Goal: Information Seeking & Learning: Check status

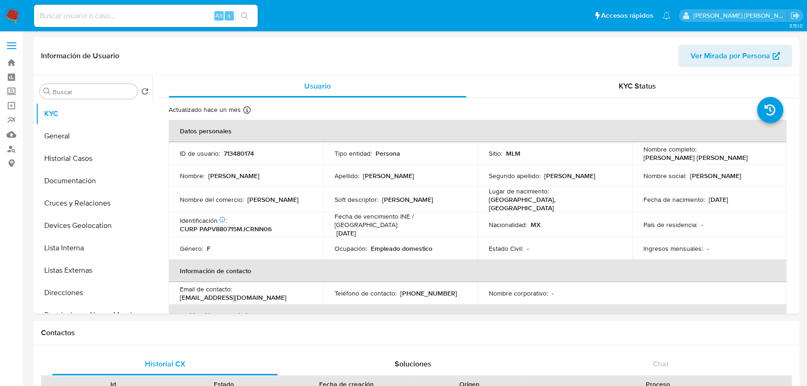
select select "10"
click at [95, 21] on input at bounding box center [146, 16] width 224 height 12
paste input "2172811892"
type input "2172811892"
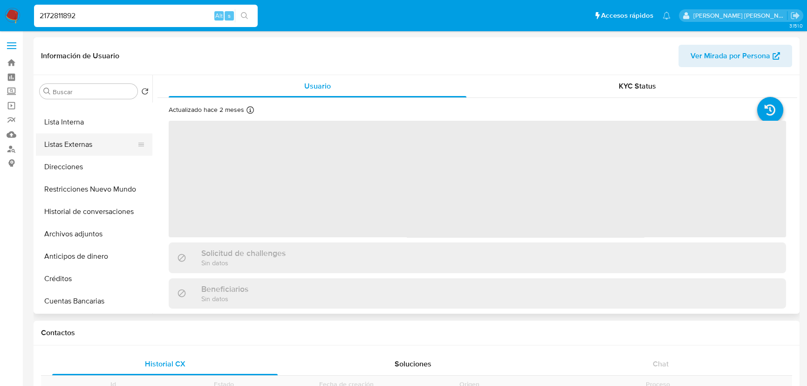
scroll to position [169, 0]
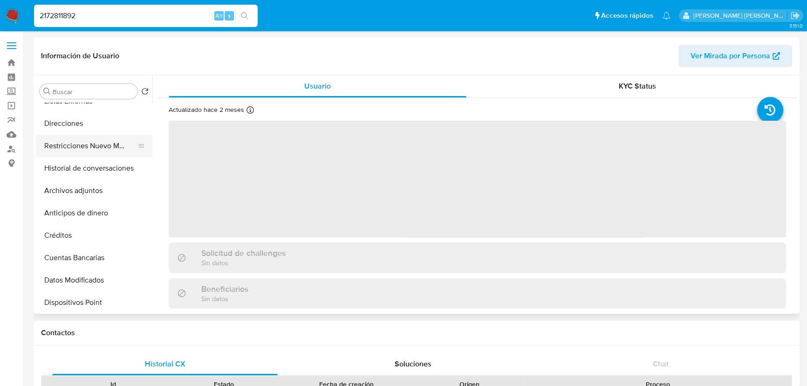
click at [102, 149] on button "Restricciones Nuevo Mundo" at bounding box center [90, 146] width 109 height 22
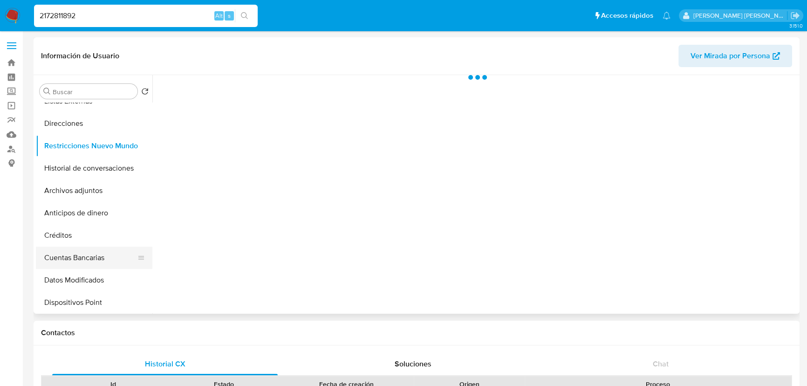
click at [119, 259] on button "Cuentas Bancarias" at bounding box center [90, 257] width 109 height 22
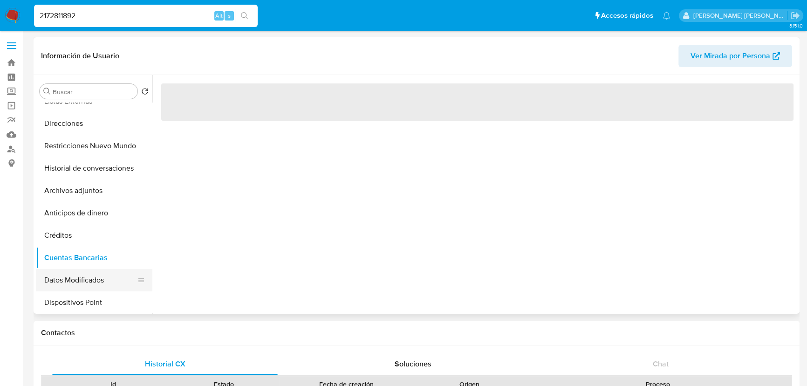
click at [112, 284] on button "Datos Modificados" at bounding box center [90, 280] width 109 height 22
select select "10"
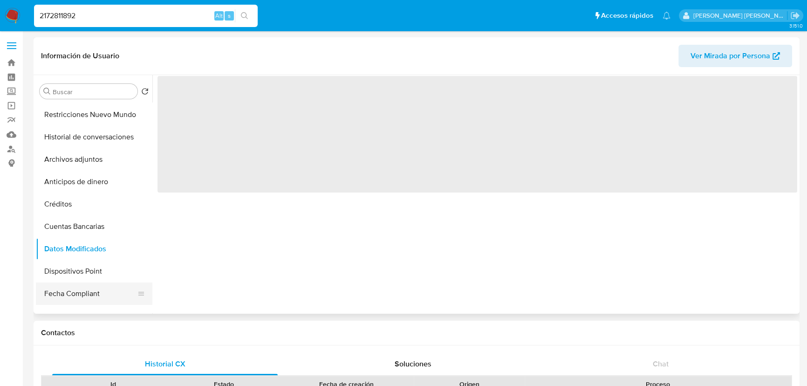
scroll to position [254, 0]
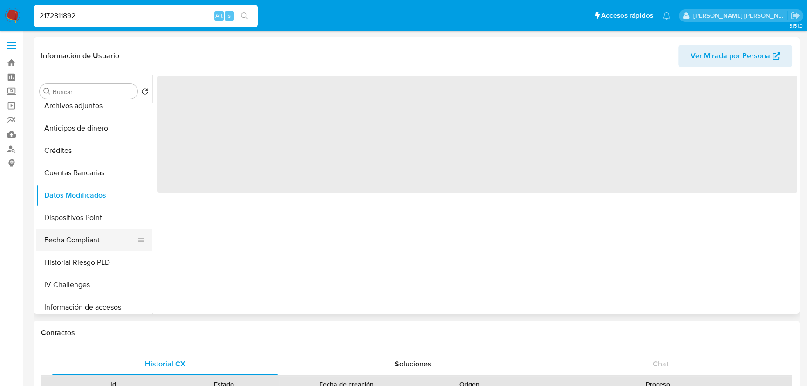
click at [107, 238] on button "Fecha Compliant" at bounding box center [90, 240] width 109 height 22
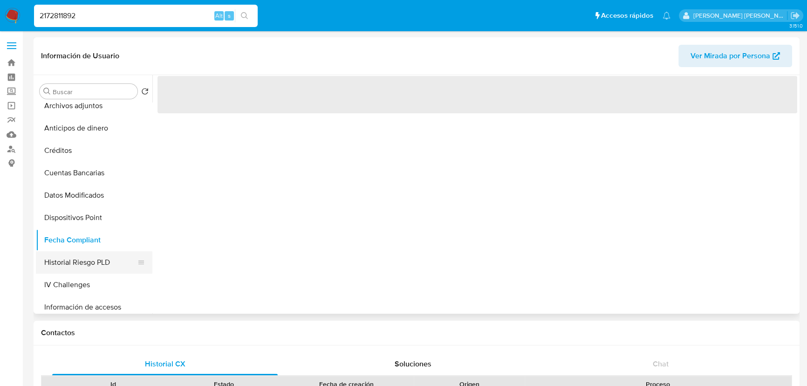
click at [107, 257] on button "Historial Riesgo PLD" at bounding box center [90, 262] width 109 height 22
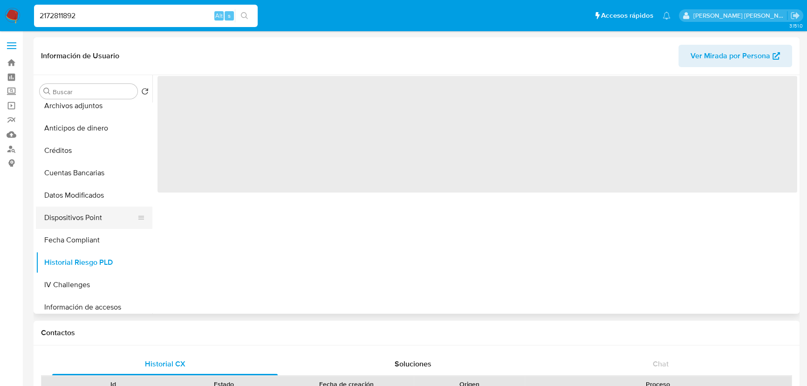
click at [97, 218] on button "Dispositivos Point" at bounding box center [90, 217] width 109 height 22
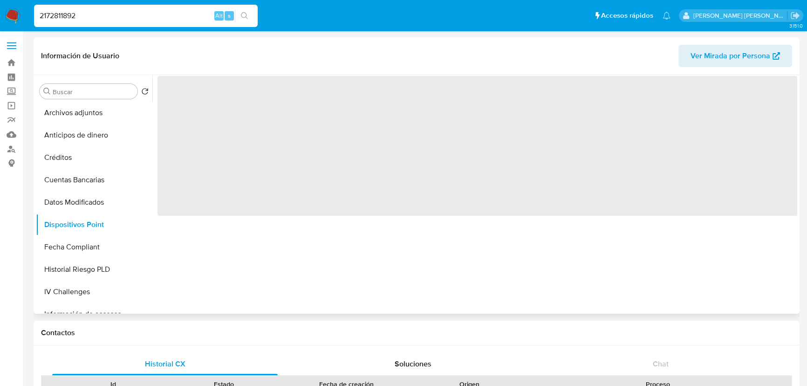
scroll to position [169, 0]
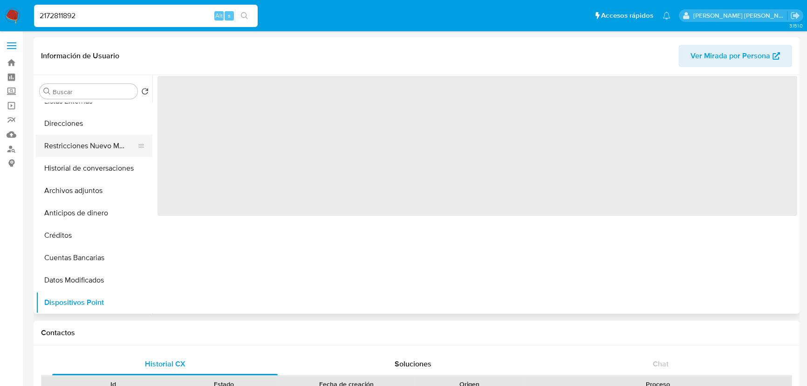
click at [115, 152] on button "Restricciones Nuevo Mundo" at bounding box center [90, 146] width 109 height 22
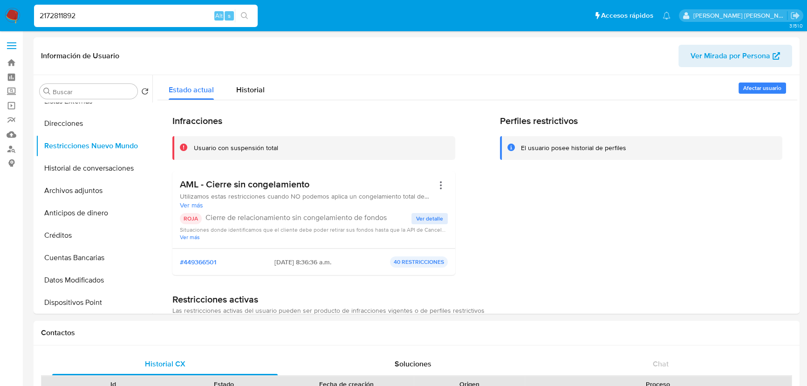
drag, startPoint x: 124, startPoint y: 17, endPoint x: 0, endPoint y: -51, distance: 141.3
paste input "217973834"
type input "2217973834"
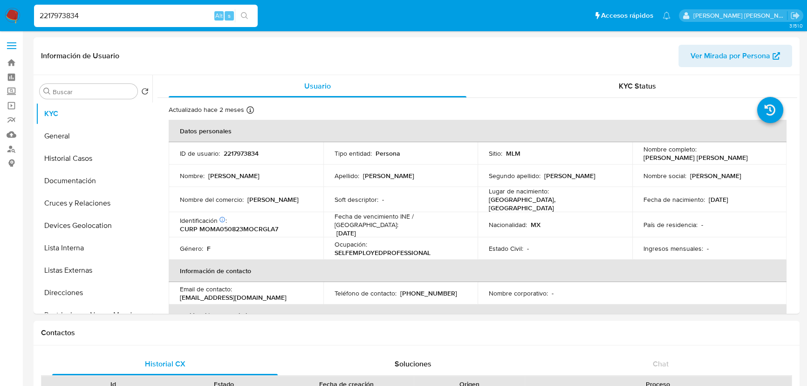
select select "10"
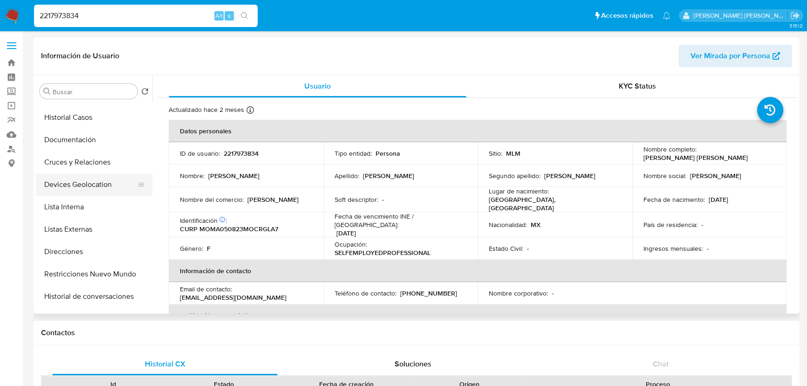
scroll to position [84, 0]
click at [104, 248] on button "Historial de conversaciones" at bounding box center [90, 253] width 109 height 22
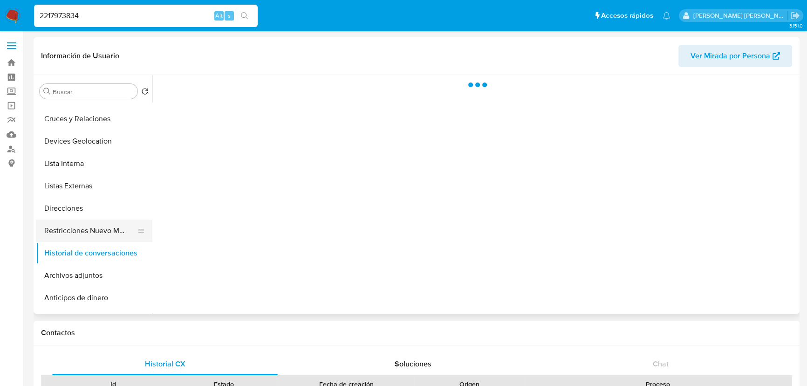
click at [102, 228] on button "Restricciones Nuevo Mundo" at bounding box center [90, 230] width 109 height 22
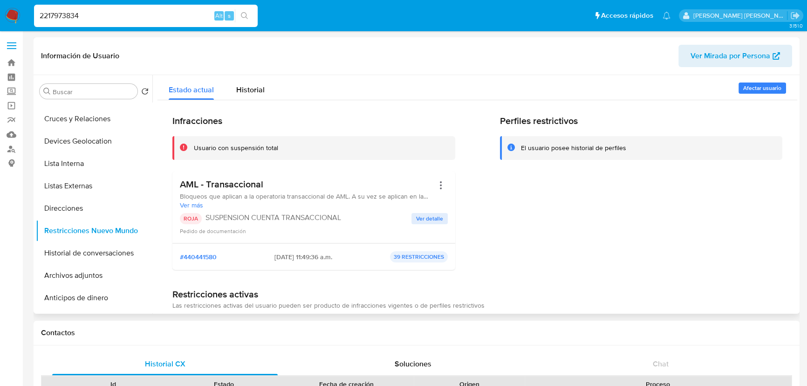
click at [412, 220] on button "Ver detalle" at bounding box center [429, 218] width 36 height 11
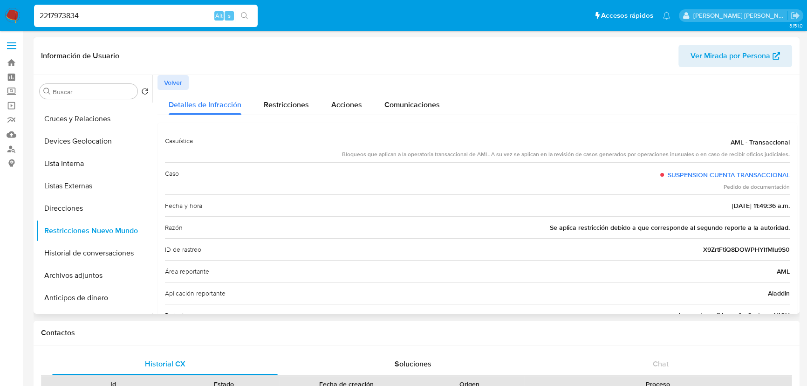
click at [164, 81] on span "Volver" at bounding box center [173, 82] width 18 height 13
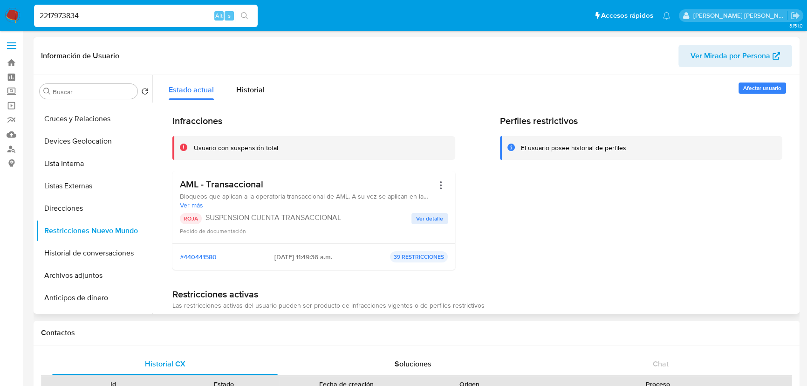
drag, startPoint x: 149, startPoint y: 18, endPoint x: 0, endPoint y: -14, distance: 151.9
paste input "9457187"
type input "294571874"
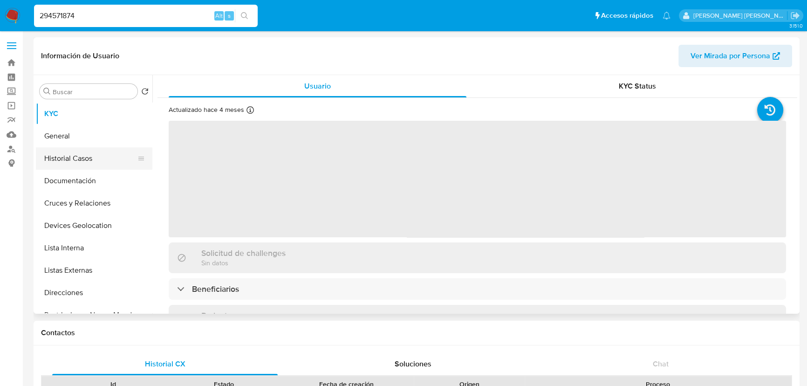
click at [72, 157] on button "Historial Casos" at bounding box center [90, 158] width 109 height 22
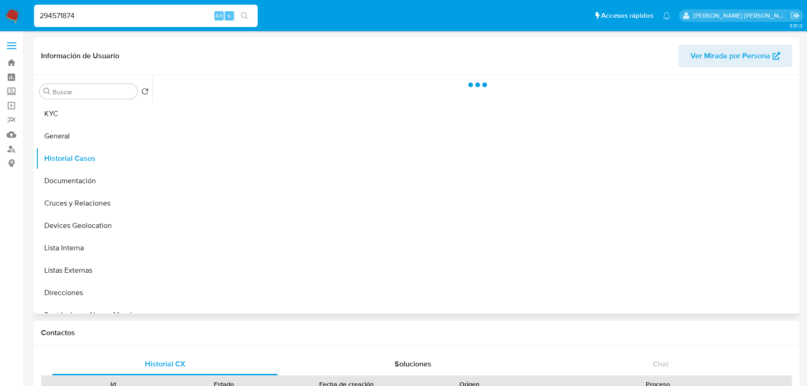
select select "10"
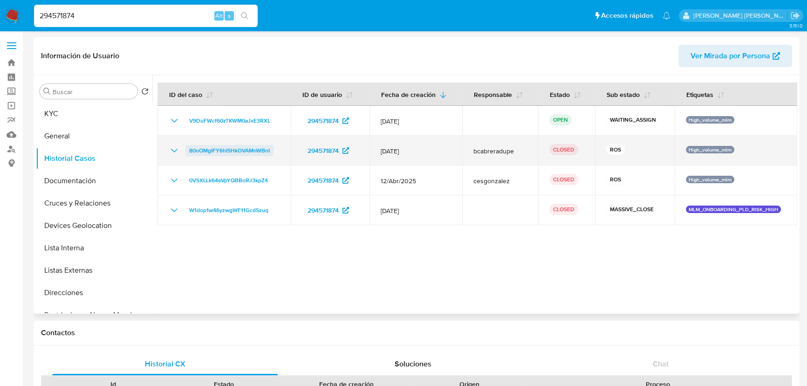
drag, startPoint x: 278, startPoint y: 149, endPoint x: 189, endPoint y: 148, distance: 89.0
click at [189, 148] on div "80oOMgIFY6hISHkOVAMnWBnI" at bounding box center [224, 150] width 111 height 11
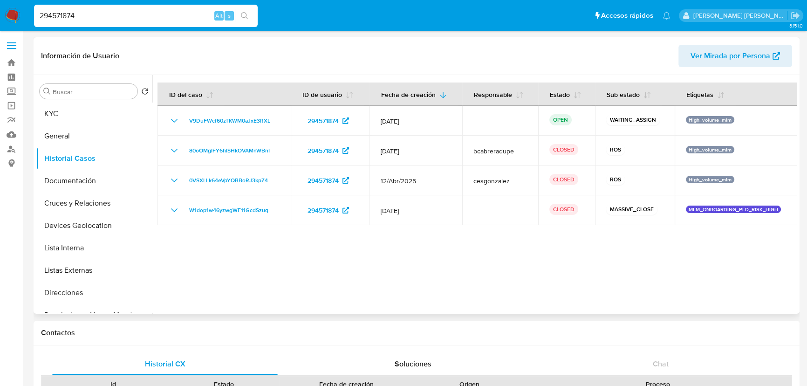
scroll to position [169, 0]
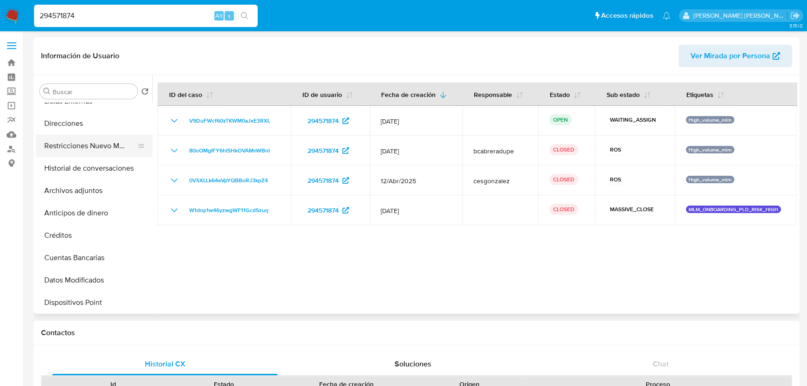
click at [102, 144] on button "Restricciones Nuevo Mundo" at bounding box center [90, 146] width 109 height 22
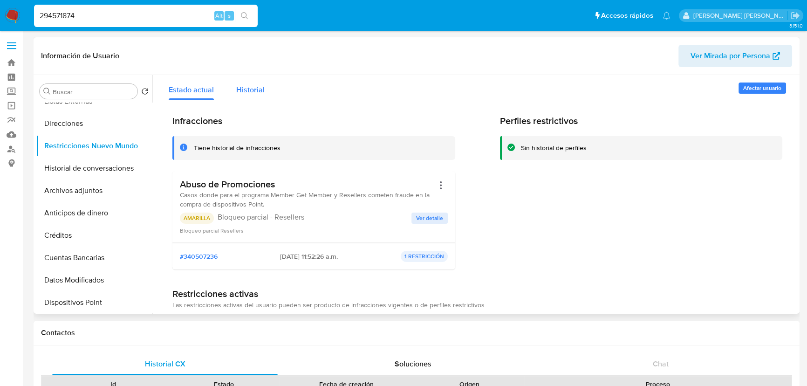
click at [244, 82] on div "Historial" at bounding box center [250, 87] width 28 height 25
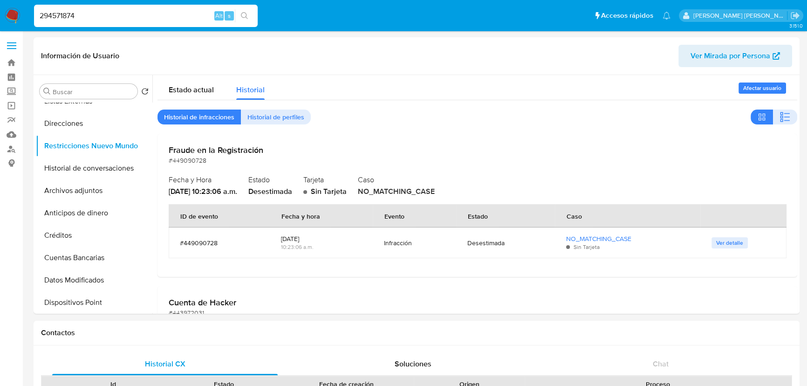
drag, startPoint x: 88, startPoint y: 13, endPoint x: 43, endPoint y: 2, distance: 46.4
click at [0, 1] on nav "Pausado Ver notificaciones 294571874 Alt s Accesos rápidos Presiona las siguien…" at bounding box center [403, 15] width 807 height 31
paste input "700904323"
type input "700904323"
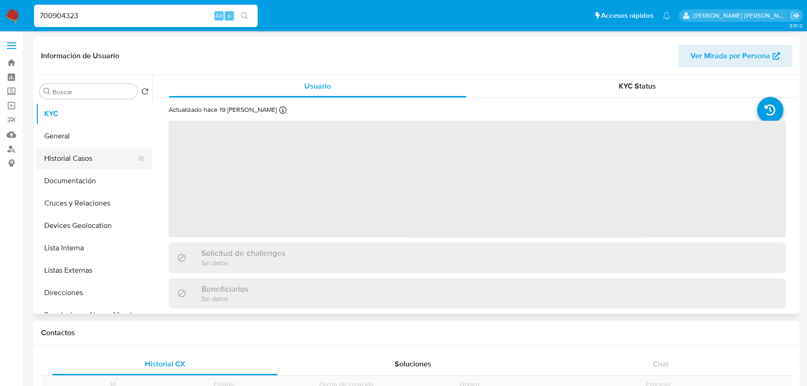
click at [101, 163] on button "Historial Casos" at bounding box center [90, 158] width 109 height 22
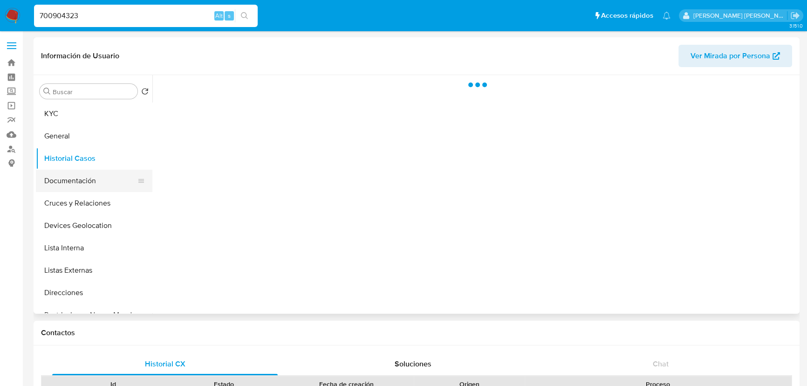
select select "10"
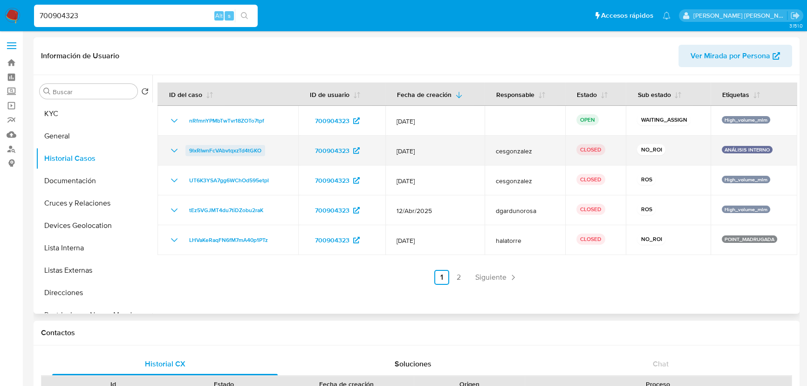
drag, startPoint x: 272, startPoint y: 147, endPoint x: 186, endPoint y: 146, distance: 85.7
click at [186, 146] on div "9lxRIwnFcVAbvtqxzTd4tGKO" at bounding box center [228, 150] width 118 height 11
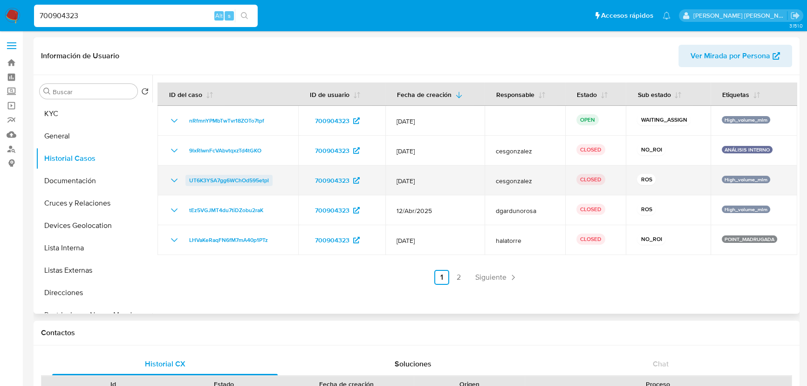
drag, startPoint x: 273, startPoint y: 180, endPoint x: 186, endPoint y: 177, distance: 87.1
click at [186, 177] on div "UT6K3YSA7gg6WChOd595etpl" at bounding box center [228, 180] width 118 height 11
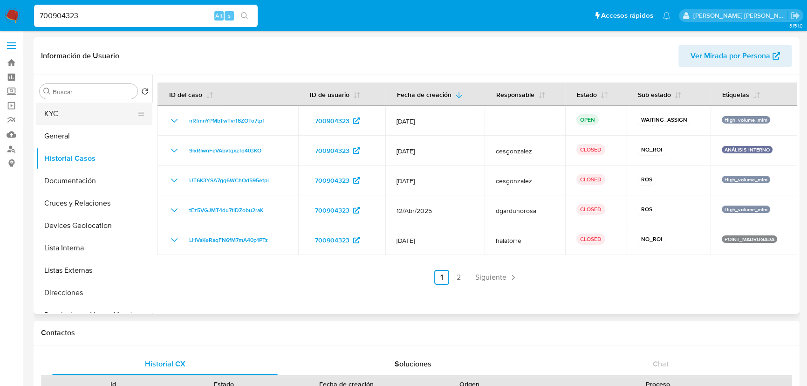
click at [79, 109] on button "KYC" at bounding box center [90, 113] width 109 height 22
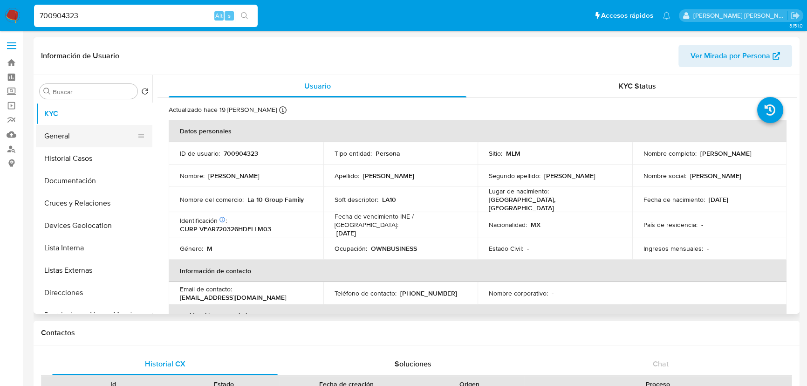
click at [102, 136] on button "General" at bounding box center [90, 136] width 109 height 22
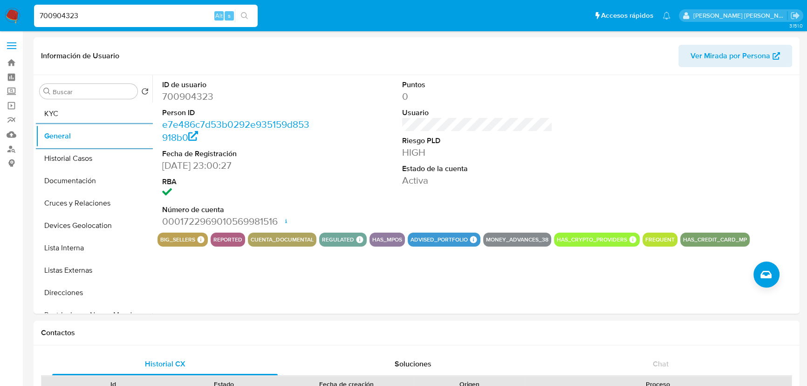
click at [107, 20] on input "700904323" at bounding box center [146, 16] width 224 height 12
drag, startPoint x: 107, startPoint y: 17, endPoint x: 0, endPoint y: 5, distance: 107.3
click at [0, 5] on nav "Pausado Ver notificaciones 700904323 Alt s Accesos rápidos Presiona las siguien…" at bounding box center [403, 15] width 807 height 31
paste input "304497262"
type input "304497262"
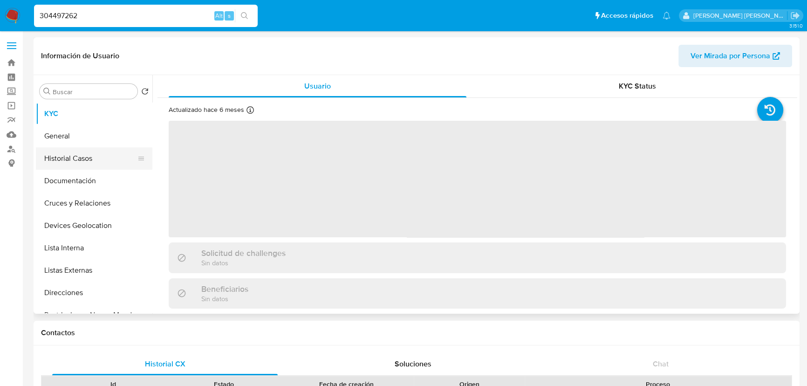
click at [88, 166] on button "Historial Casos" at bounding box center [90, 158] width 109 height 22
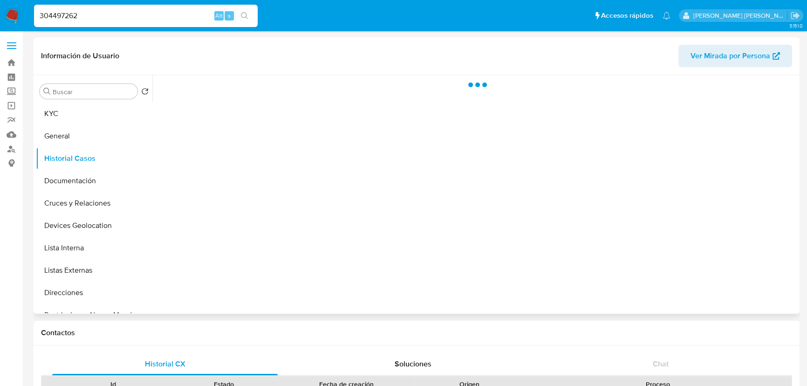
select select "10"
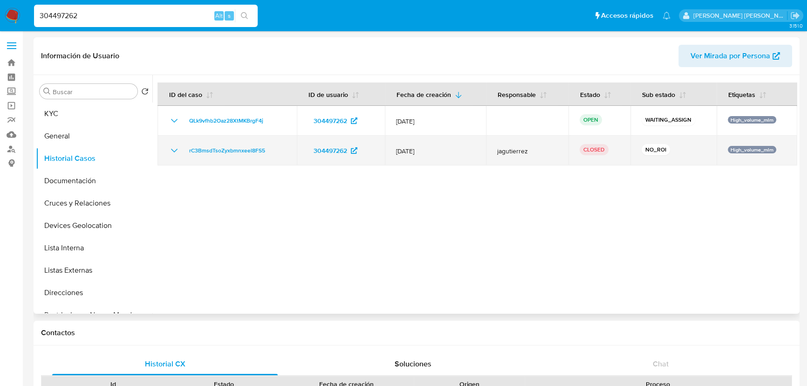
click at [168, 148] on td "rC3BmsdTsoZyxbmnxeel8FS5" at bounding box center [226, 151] width 139 height 30
click at [172, 148] on icon "Mostrar/Ocultar" at bounding box center [174, 150] width 11 height 11
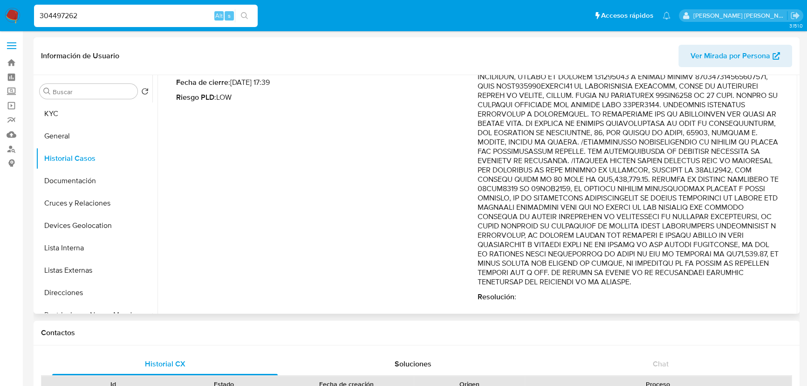
scroll to position [127, 0]
drag, startPoint x: 613, startPoint y: 148, endPoint x: 725, endPoint y: 190, distance: 120.1
click at [725, 190] on p "Comentario :" at bounding box center [627, 174] width 301 height 224
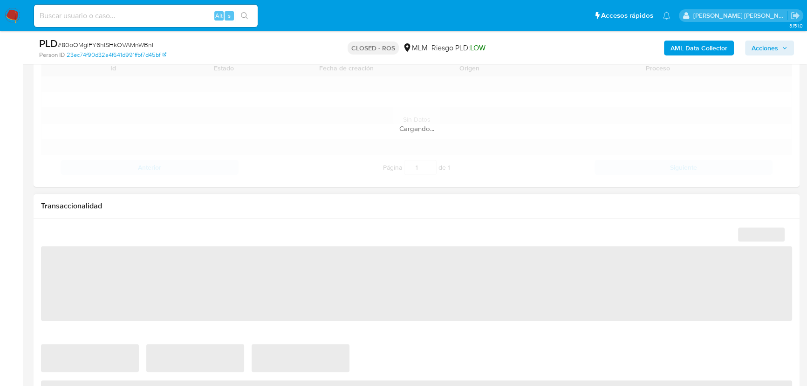
scroll to position [550, 0]
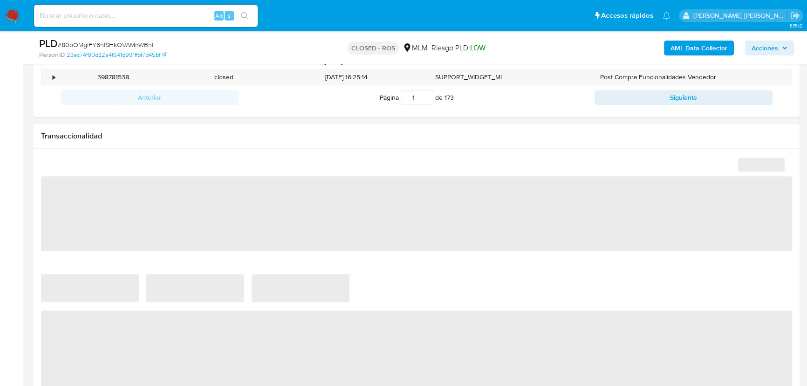
select select "10"
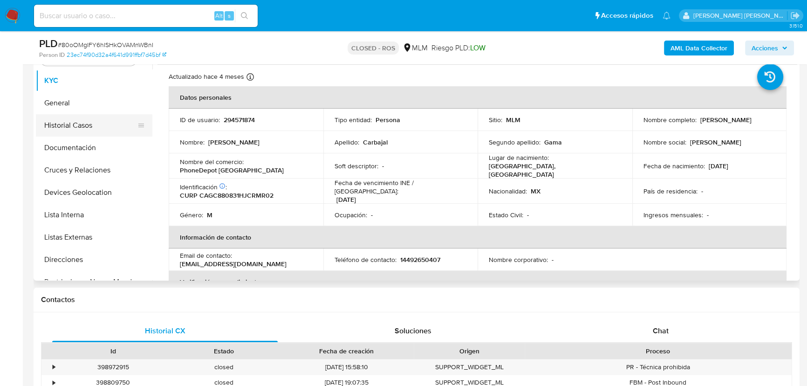
scroll to position [127, 0]
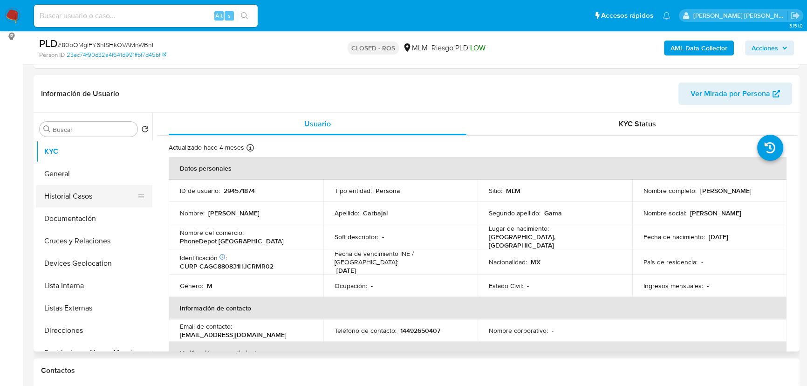
click at [93, 186] on button "Historial Casos" at bounding box center [90, 196] width 109 height 22
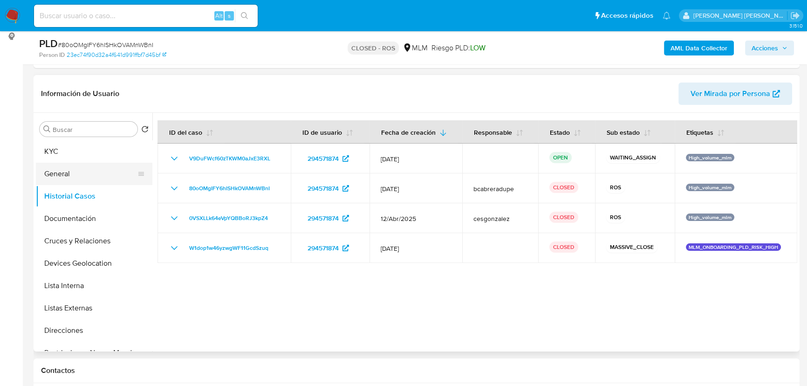
click at [95, 170] on button "General" at bounding box center [90, 174] width 109 height 22
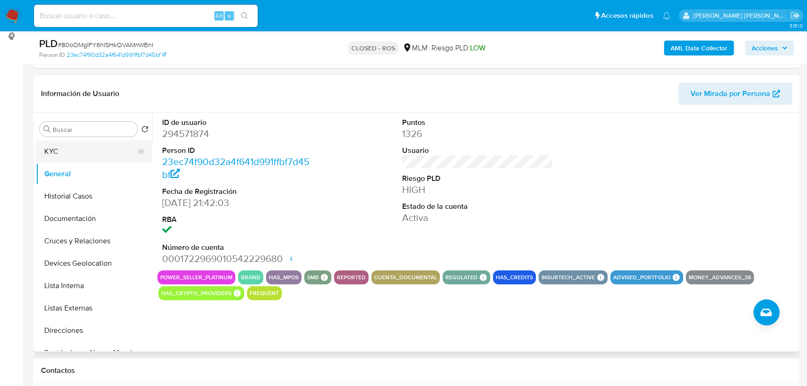
drag, startPoint x: 48, startPoint y: 201, endPoint x: 84, endPoint y: 159, distance: 55.5
click at [48, 200] on button "Historial Casos" at bounding box center [94, 196] width 116 height 22
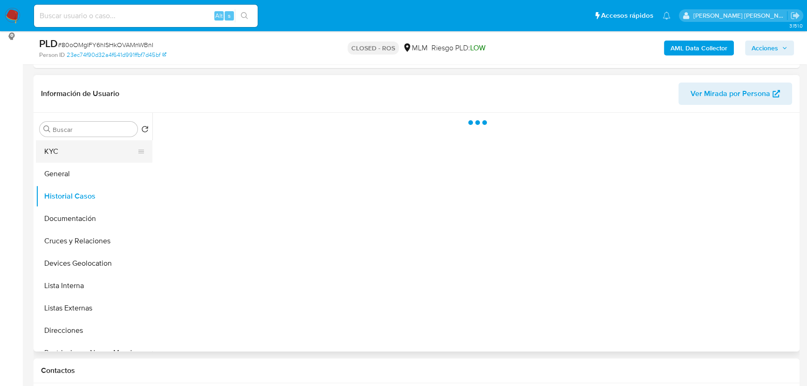
click at [84, 154] on button "KYC" at bounding box center [90, 151] width 109 height 22
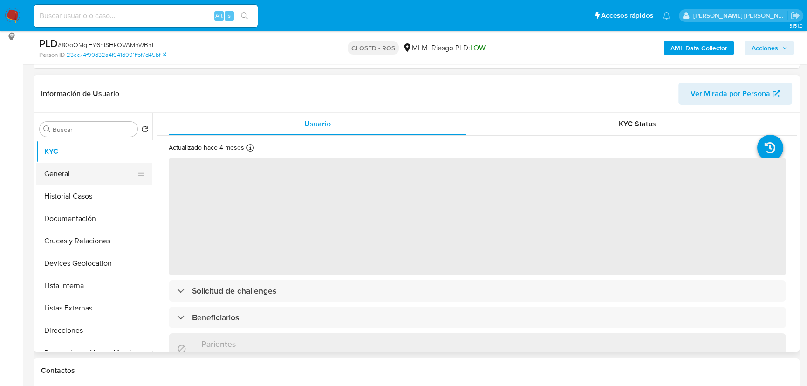
click at [81, 167] on button "General" at bounding box center [90, 174] width 109 height 22
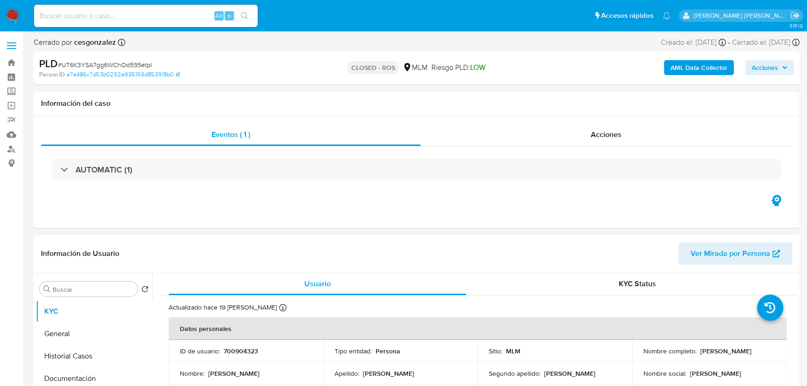
select select "10"
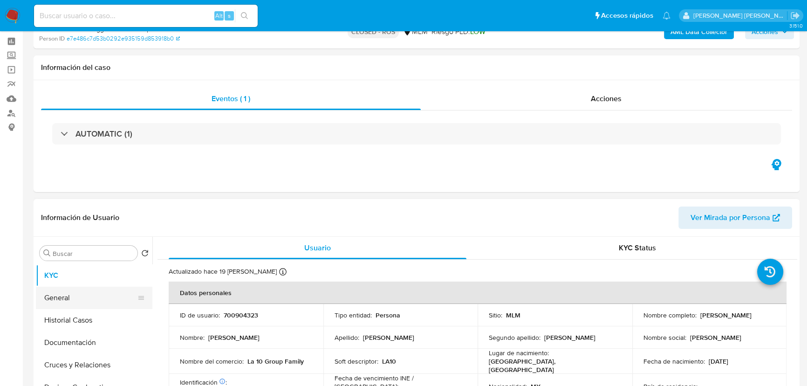
scroll to position [127, 0]
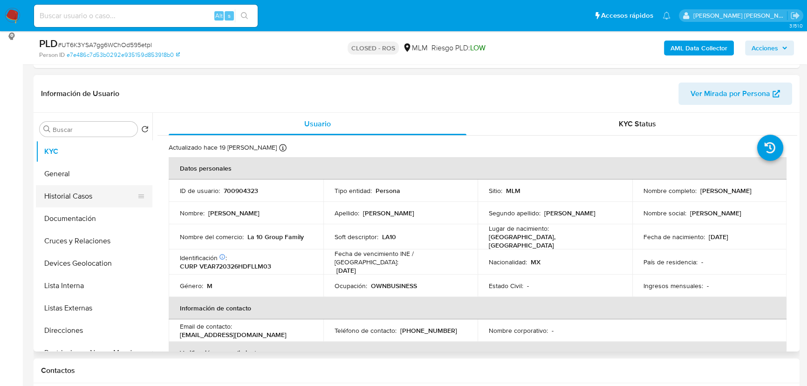
click at [86, 191] on button "Historial Casos" at bounding box center [90, 196] width 109 height 22
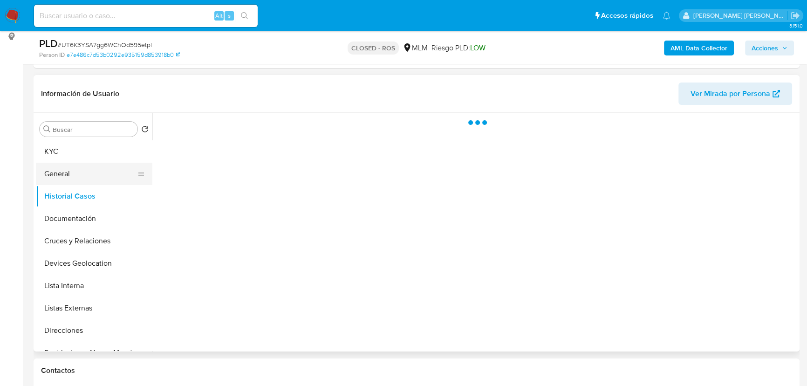
click at [86, 175] on button "General" at bounding box center [90, 174] width 109 height 22
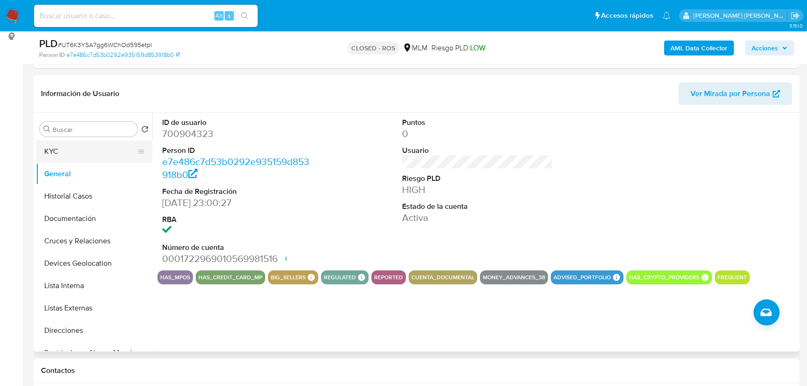
click at [96, 143] on button "KYC" at bounding box center [90, 151] width 109 height 22
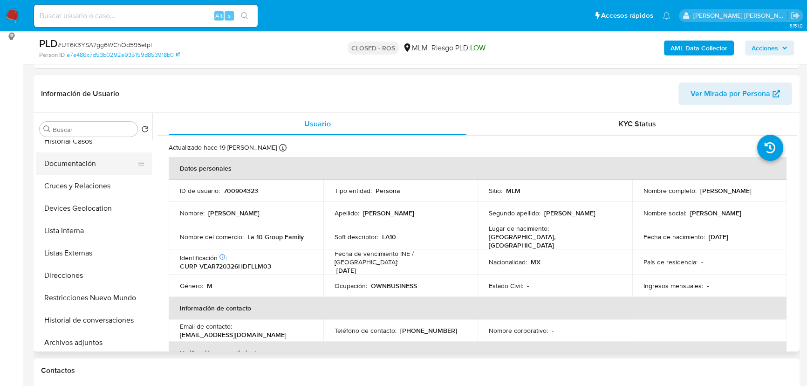
scroll to position [42, 0]
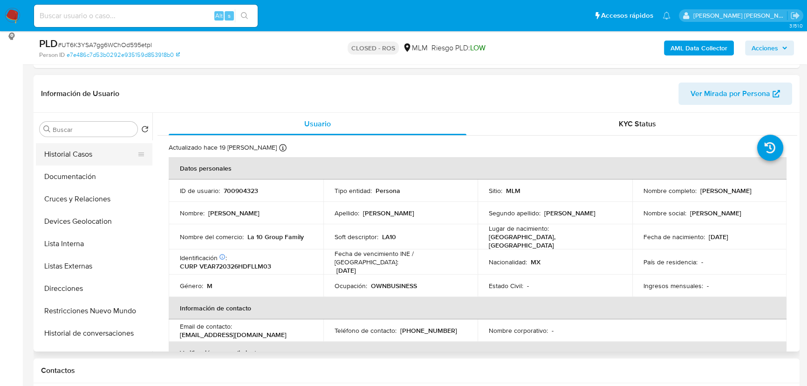
click at [88, 158] on button "Historial Casos" at bounding box center [90, 154] width 109 height 22
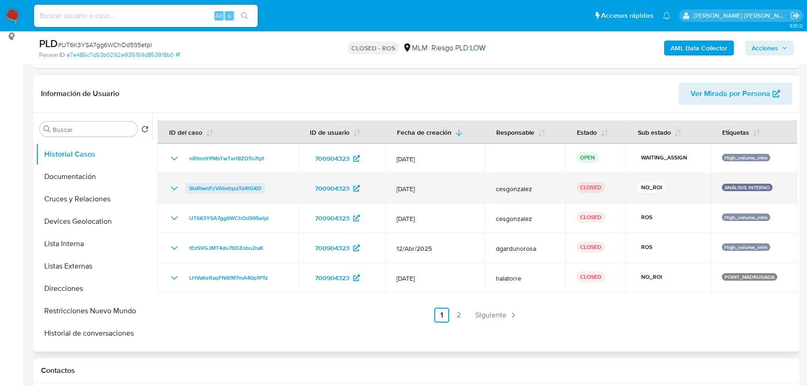
click at [246, 187] on span "9lxRIwnFcVAbvtqxzTd4tGKO" at bounding box center [225, 188] width 72 height 11
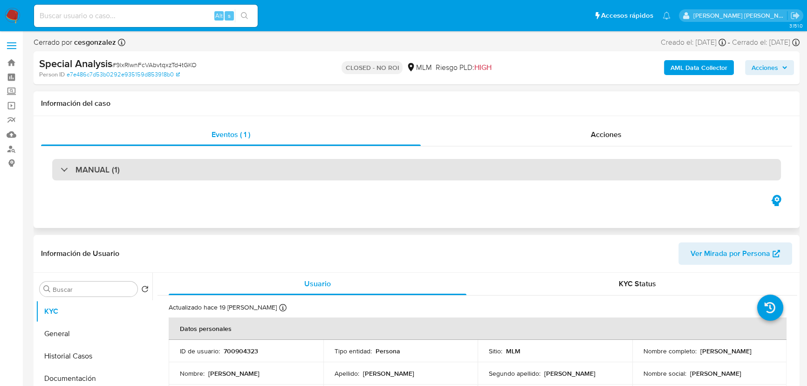
click at [71, 171] on div "MANUAL (1)" at bounding box center [90, 169] width 59 height 10
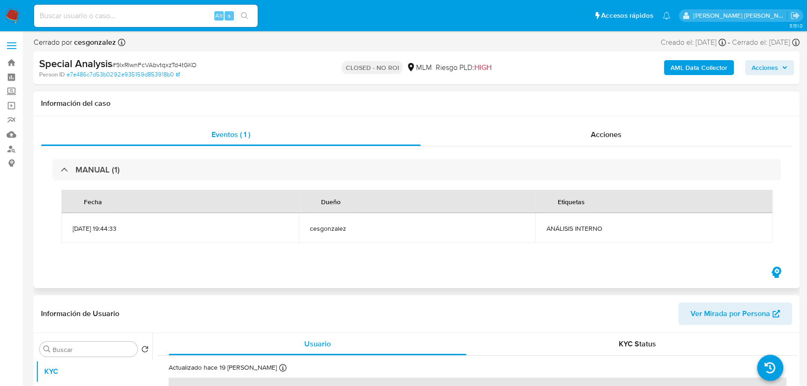
select select "10"
click at [609, 142] on div "Acciones" at bounding box center [607, 134] width 372 height 22
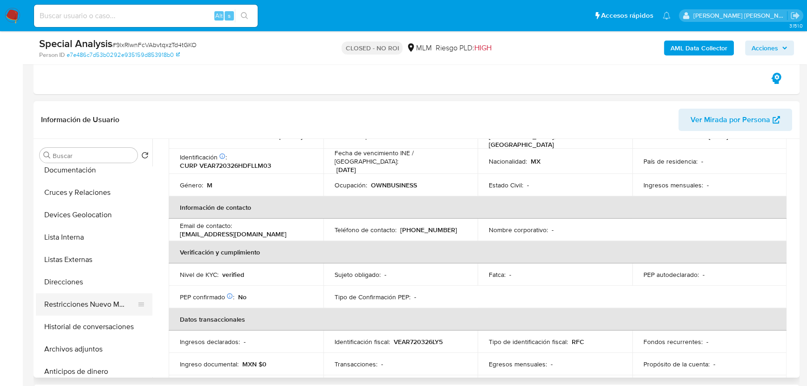
scroll to position [127, 0]
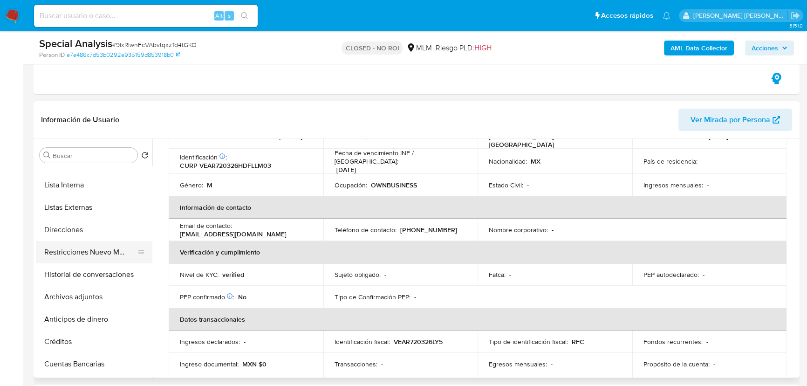
click at [109, 251] on button "Restricciones Nuevo Mundo" at bounding box center [90, 252] width 109 height 22
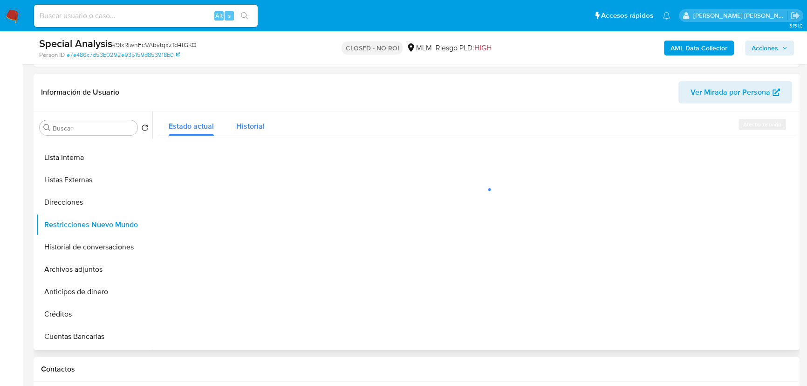
scroll to position [211, 0]
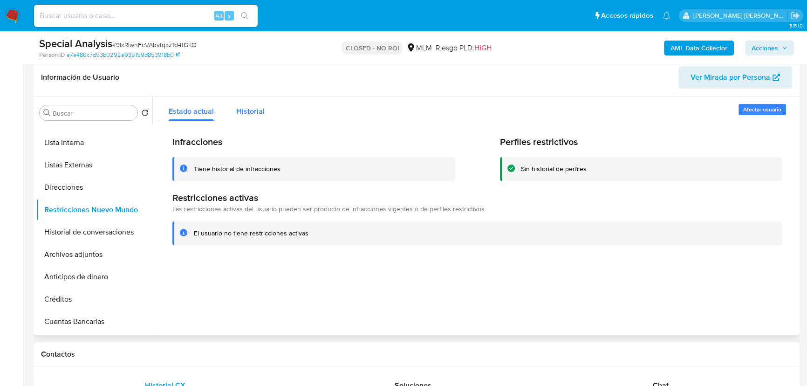
click at [257, 106] on span "Historial" at bounding box center [250, 111] width 28 height 11
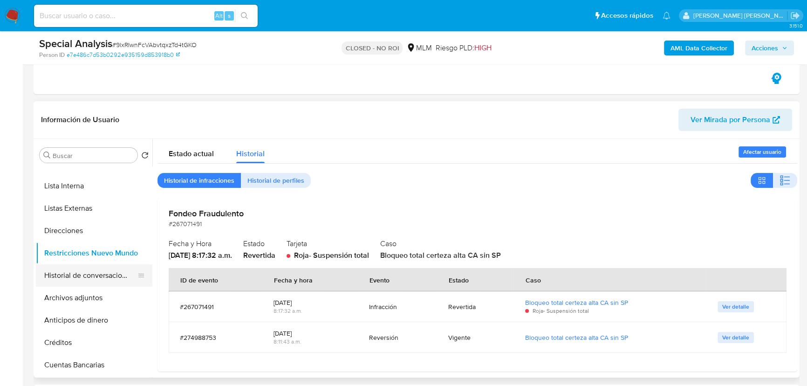
scroll to position [127, 0]
click at [89, 339] on button "Créditos" at bounding box center [90, 341] width 109 height 22
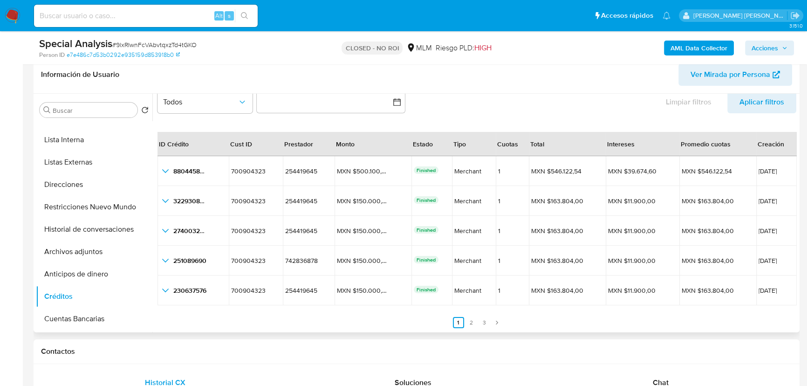
scroll to position [254, 0]
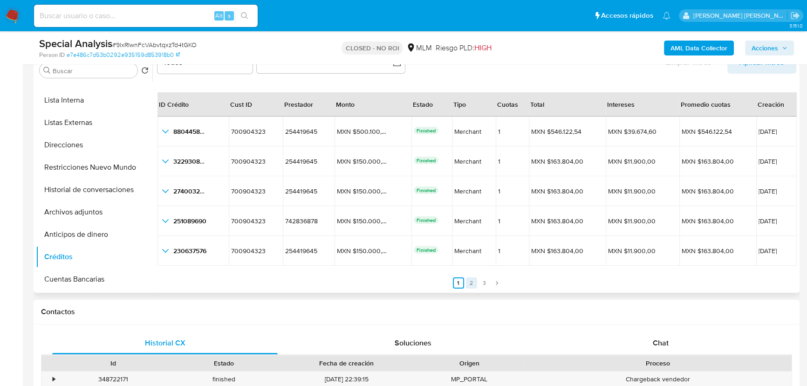
click at [470, 280] on link "2" at bounding box center [471, 282] width 11 height 11
click at [485, 284] on link "3" at bounding box center [489, 282] width 11 height 11
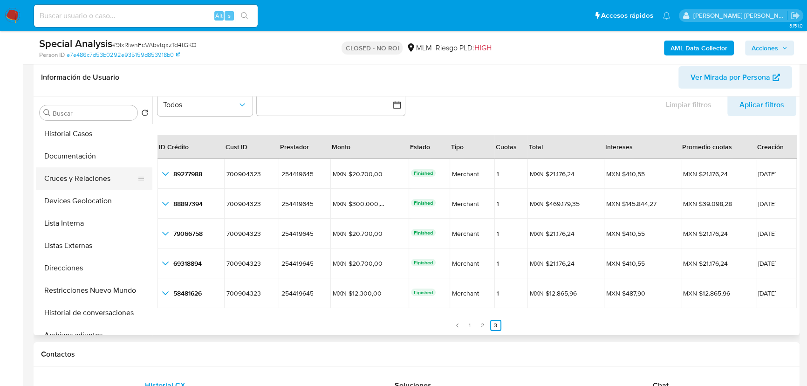
scroll to position [0, 0]
click at [95, 179] on button "Historial Casos" at bounding box center [90, 180] width 109 height 22
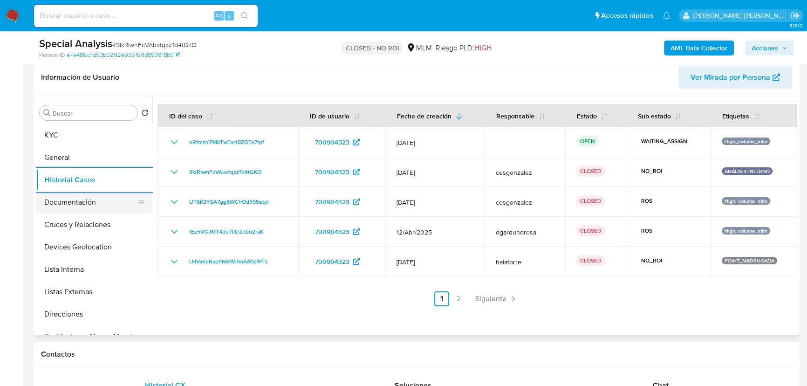
click at [111, 228] on button "Cruces y Relaciones" at bounding box center [94, 224] width 116 height 22
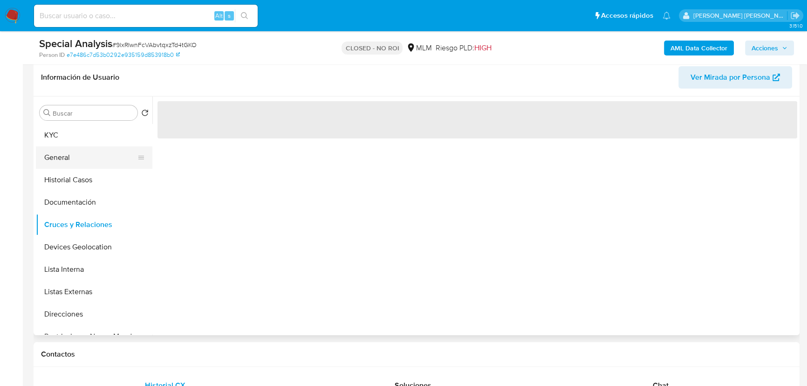
drag, startPoint x: 65, startPoint y: 151, endPoint x: 70, endPoint y: 152, distance: 5.3
click at [65, 150] on button "General" at bounding box center [90, 157] width 109 height 22
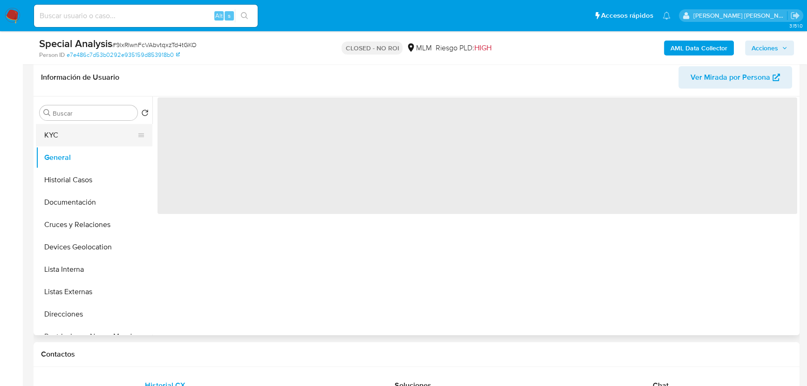
click at [79, 138] on button "KYC" at bounding box center [90, 135] width 109 height 22
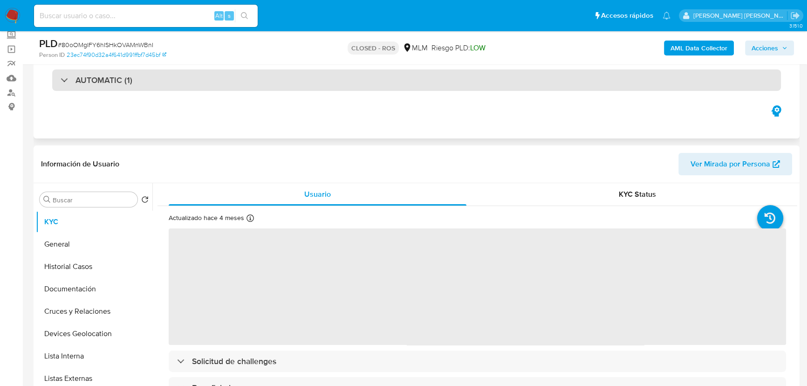
scroll to position [14, 0]
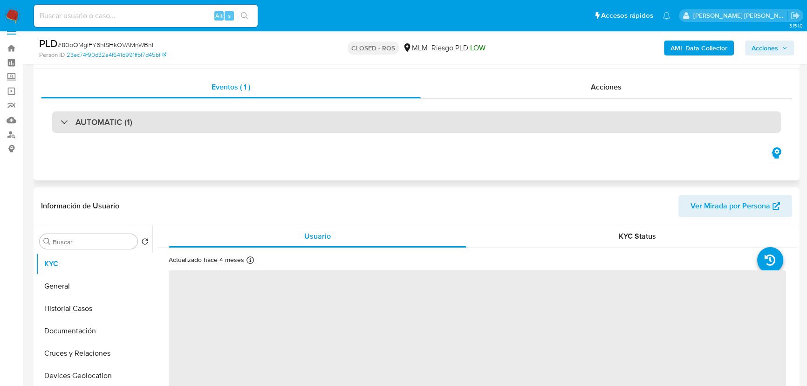
select select "10"
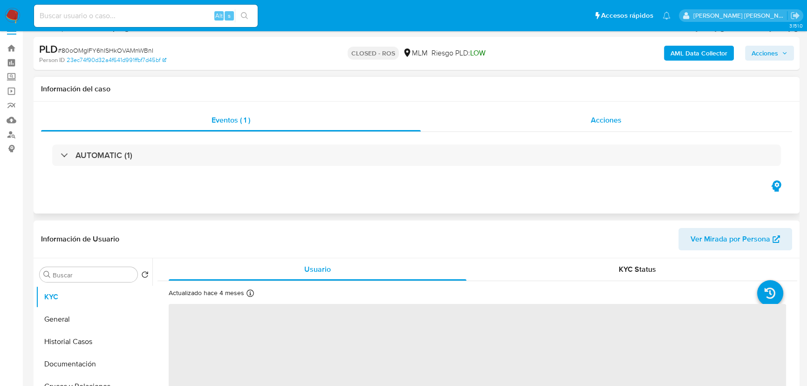
scroll to position [0, 0]
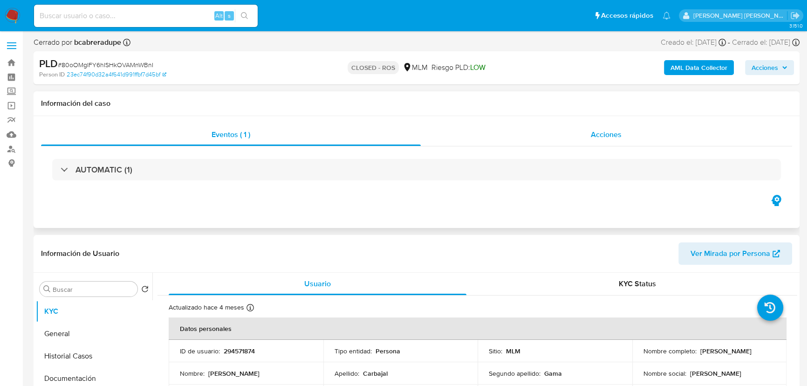
click at [607, 139] on span "Acciones" at bounding box center [605, 134] width 31 height 11
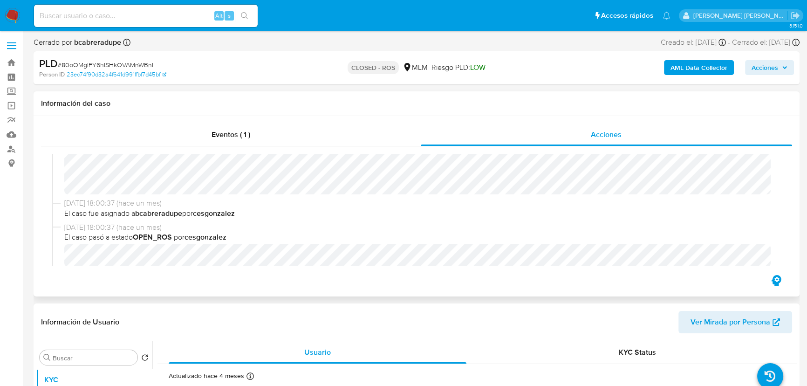
scroll to position [84, 0]
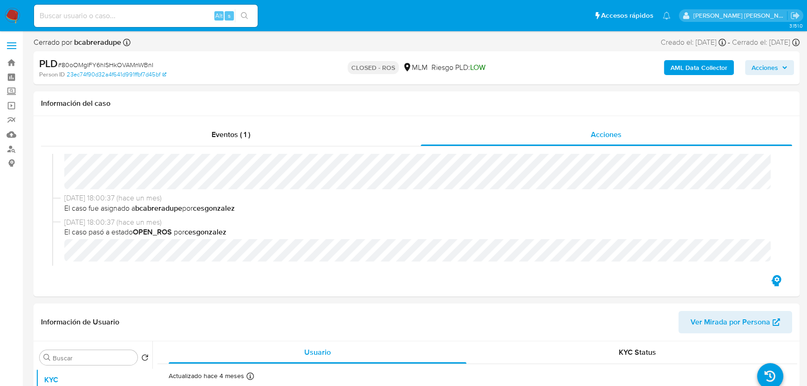
click at [124, 65] on span "# 80oOMgIFY6hISHkOVAMnWBnI" at bounding box center [105, 64] width 95 height 9
copy span "80oOMgIFY6hISHkOVAMnWBnI"
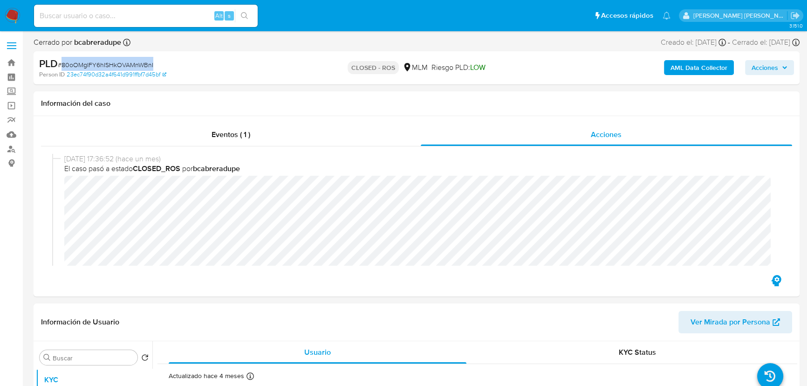
click at [201, 51] on div "PLD # 80oOMgIFY6hISHkOVAMnWBnI Person ID 23ec74f90d32a4f641d991ffbf7d45bf CLOSE…" at bounding box center [417, 67] width 766 height 33
drag, startPoint x: 162, startPoint y: 62, endPoint x: 154, endPoint y: 62, distance: 7.9
click at [154, 62] on div "PLD # 80oOMgIFY6hISHkOVAMnWBnI" at bounding box center [163, 64] width 248 height 14
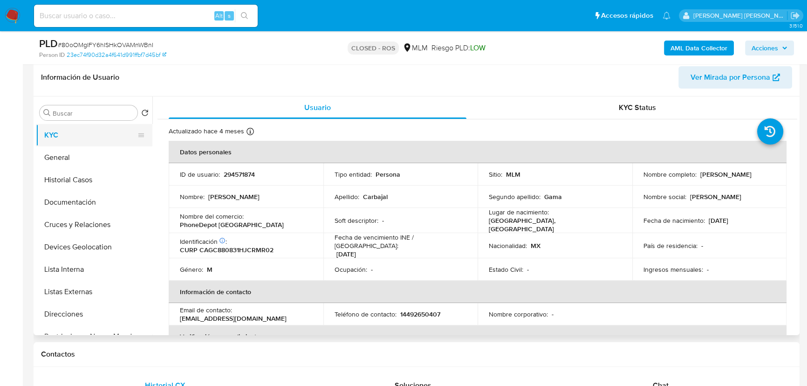
click at [65, 129] on button "KYC" at bounding box center [90, 135] width 109 height 22
click at [235, 175] on p "294571874" at bounding box center [239, 174] width 31 height 8
drag, startPoint x: 235, startPoint y: 175, endPoint x: 247, endPoint y: 190, distance: 19.6
click at [235, 175] on p "294571874" at bounding box center [239, 174] width 31 height 8
copy p "294571874"
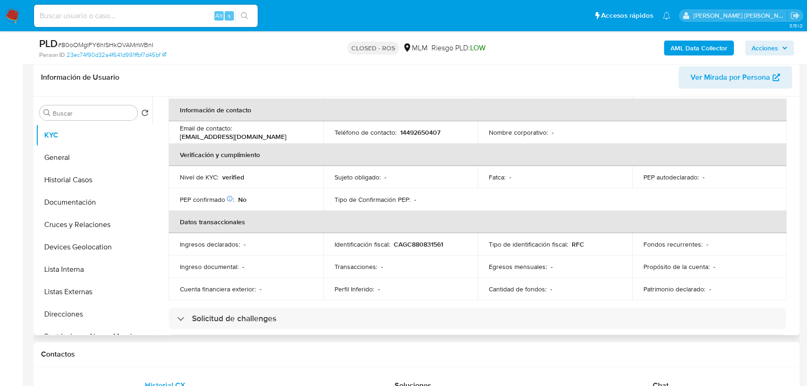
scroll to position [211, 0]
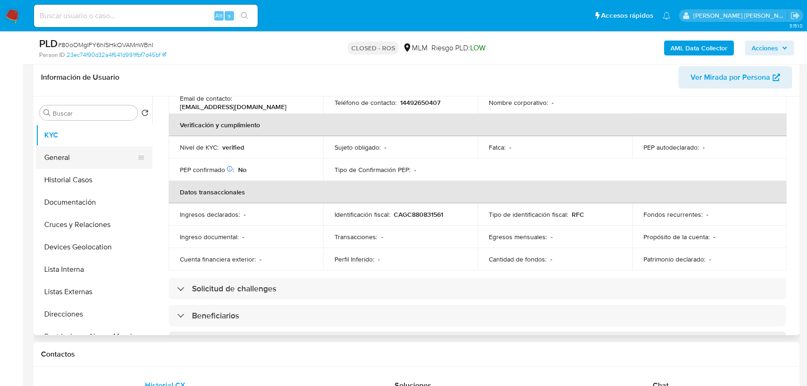
click at [94, 158] on button "General" at bounding box center [90, 157] width 109 height 22
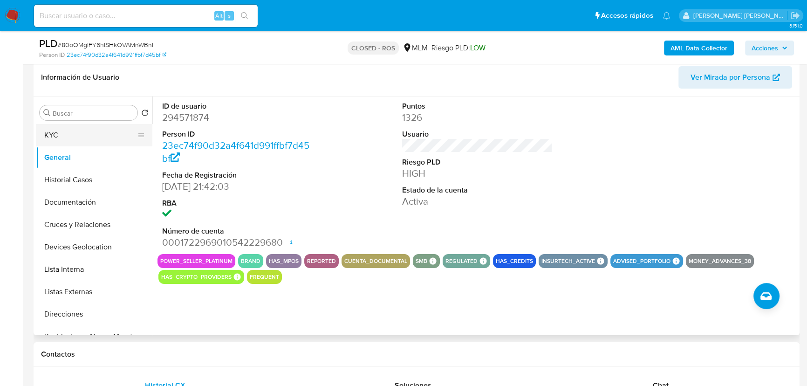
click at [77, 136] on button "KYC" at bounding box center [90, 135] width 109 height 22
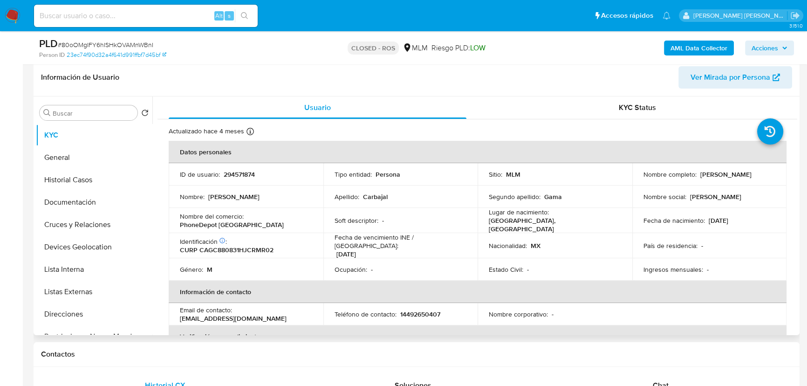
drag, startPoint x: 697, startPoint y: 174, endPoint x: 768, endPoint y: 174, distance: 71.7
click at [768, 174] on div "Nombre completo : [PERSON_NAME]" at bounding box center [709, 174] width 132 height 8
copy p "[PERSON_NAME]"
